Goal: Task Accomplishment & Management: Manage account settings

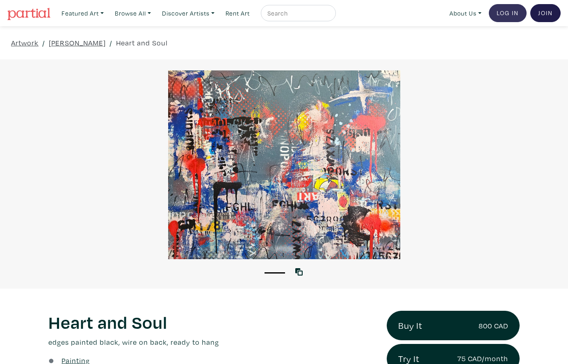
click at [505, 11] on link "Log In" at bounding box center [507, 13] width 38 height 18
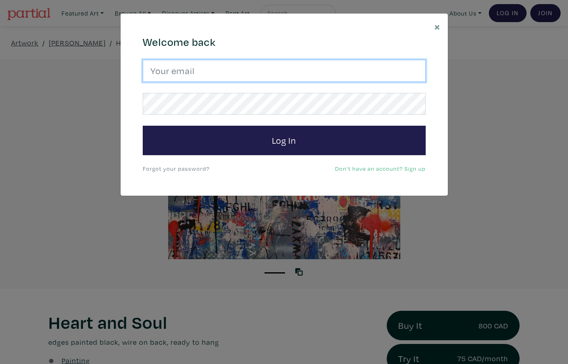
type input "[EMAIL_ADDRESS][DOMAIN_NAME]"
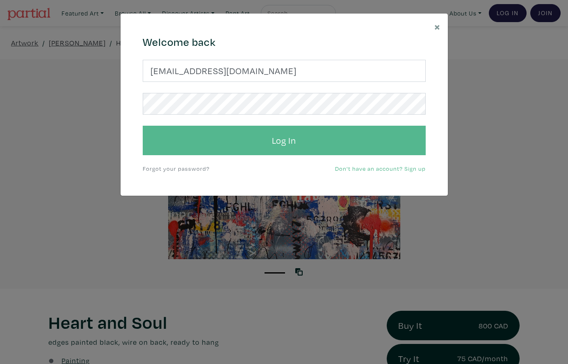
click at [292, 138] on button "Log In" at bounding box center [284, 141] width 283 height 30
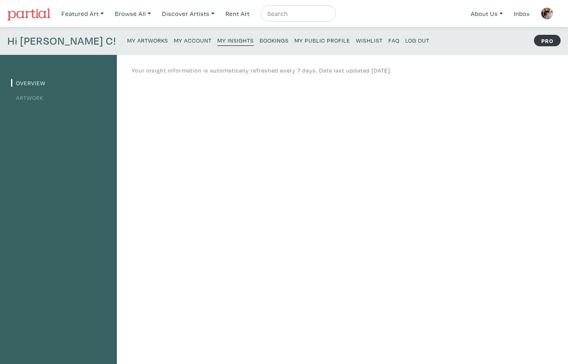
click at [127, 39] on small "My Artworks" at bounding box center [147, 40] width 41 height 8
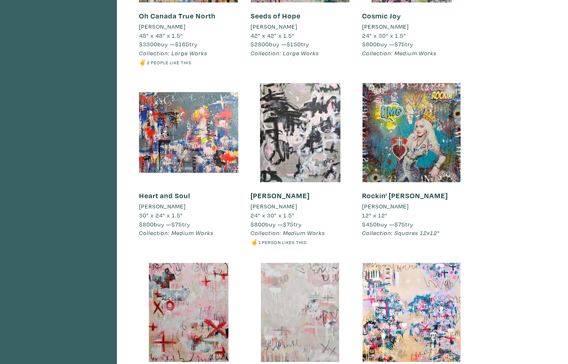
scroll to position [1764, 0]
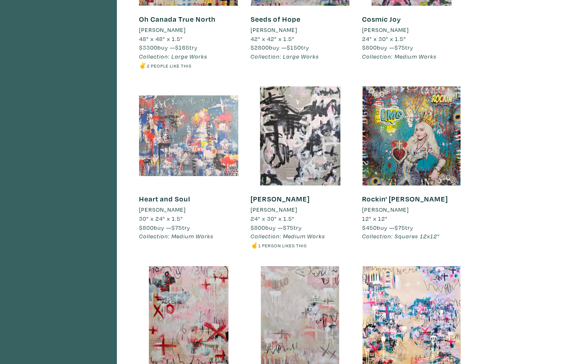
click at [213, 90] on div at bounding box center [188, 135] width 99 height 99
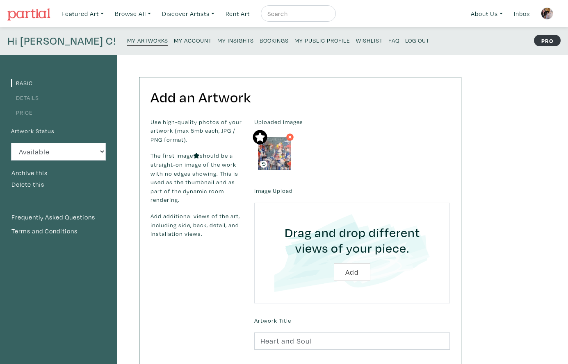
click at [32, 182] on button "Delete this" at bounding box center [28, 184] width 34 height 11
